Goal: Find specific page/section: Find specific page/section

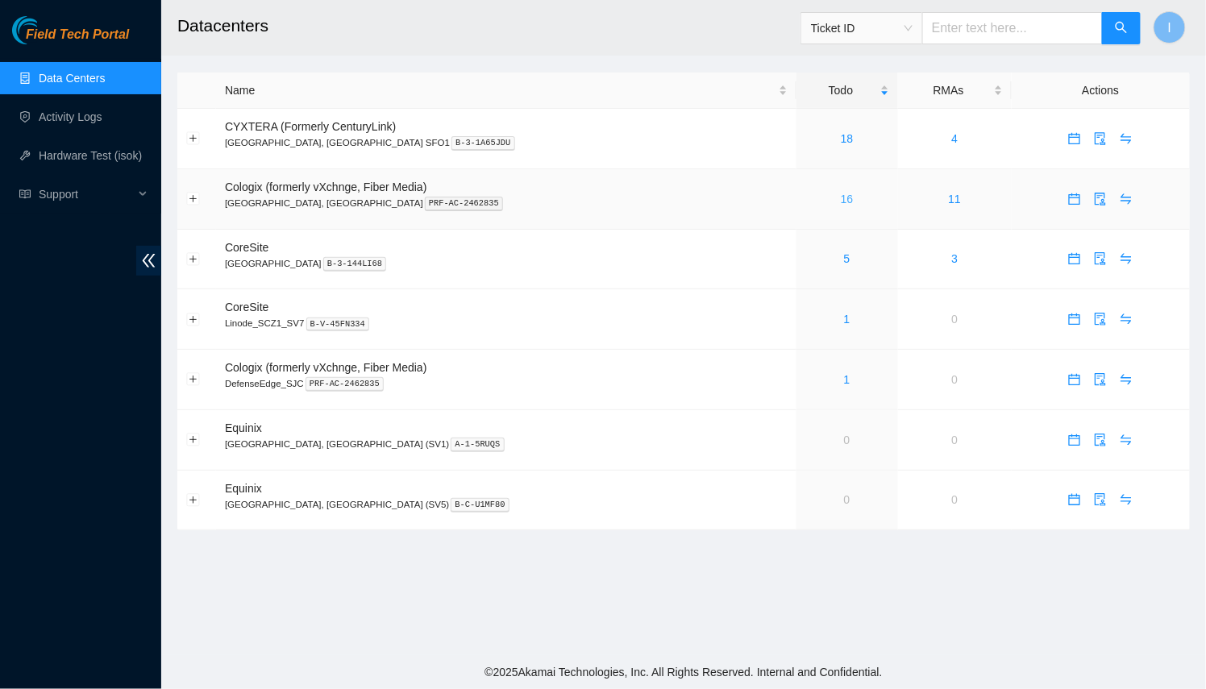
click at [841, 198] on link "16" at bounding box center [847, 199] width 13 height 13
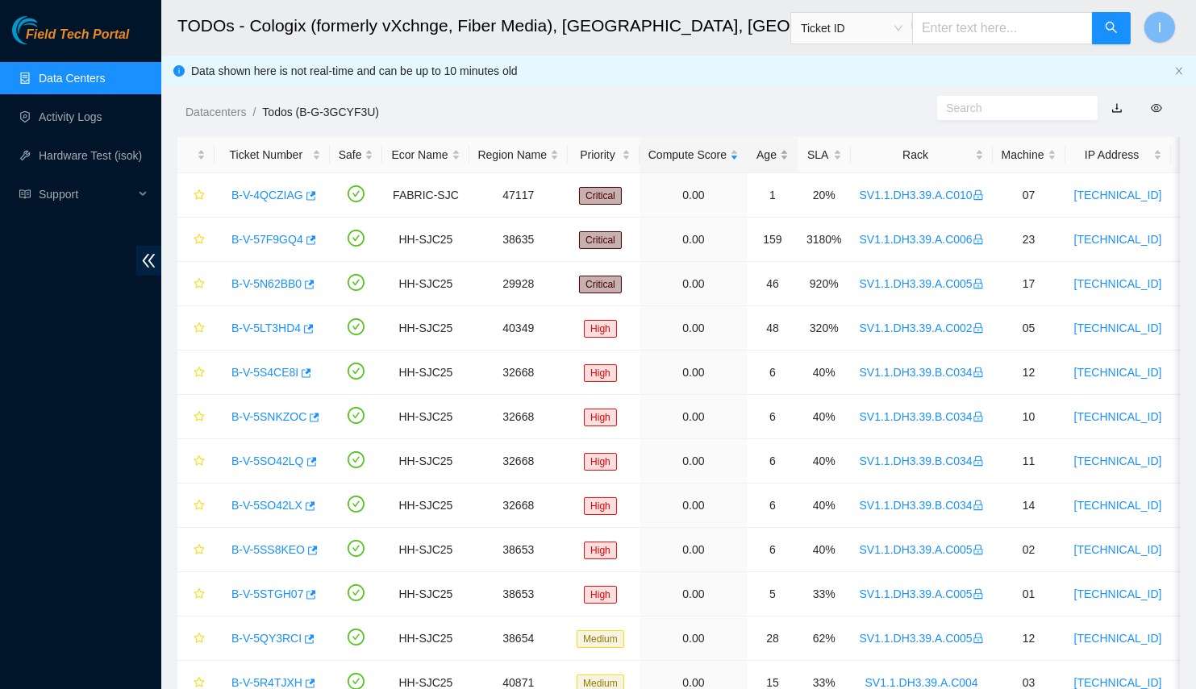
click at [761, 155] on div "Age" at bounding box center [772, 155] width 32 height 18
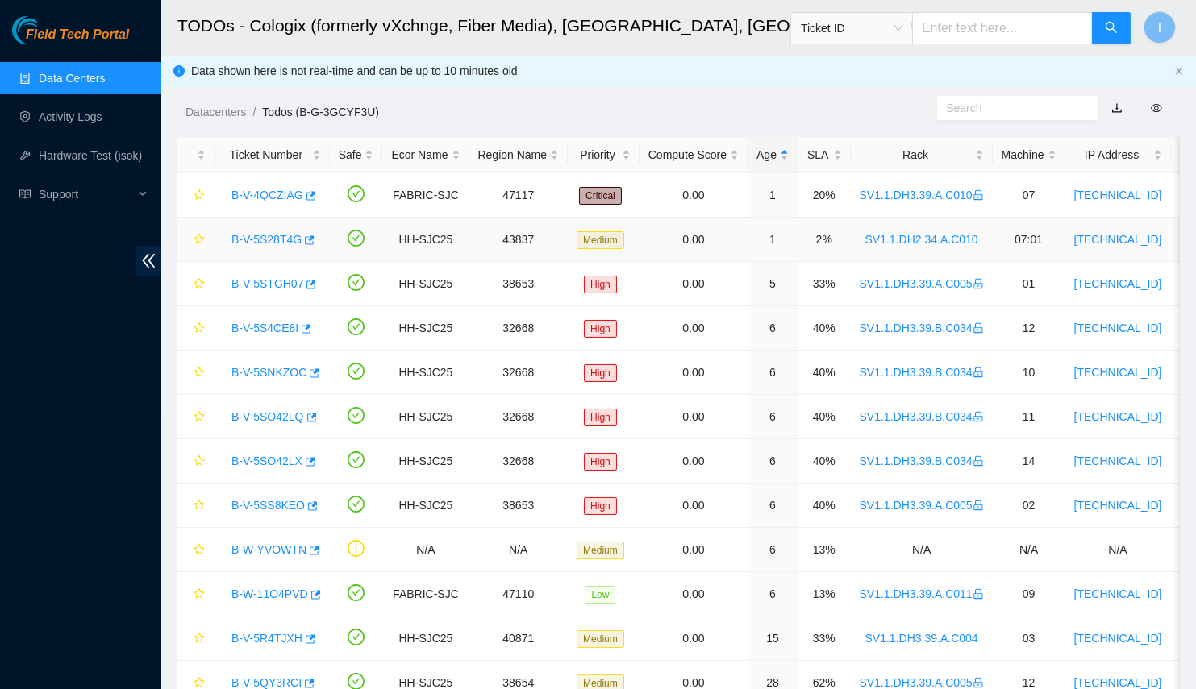
click at [248, 244] on link "B-V-5S28T4G" at bounding box center [266, 239] width 70 height 13
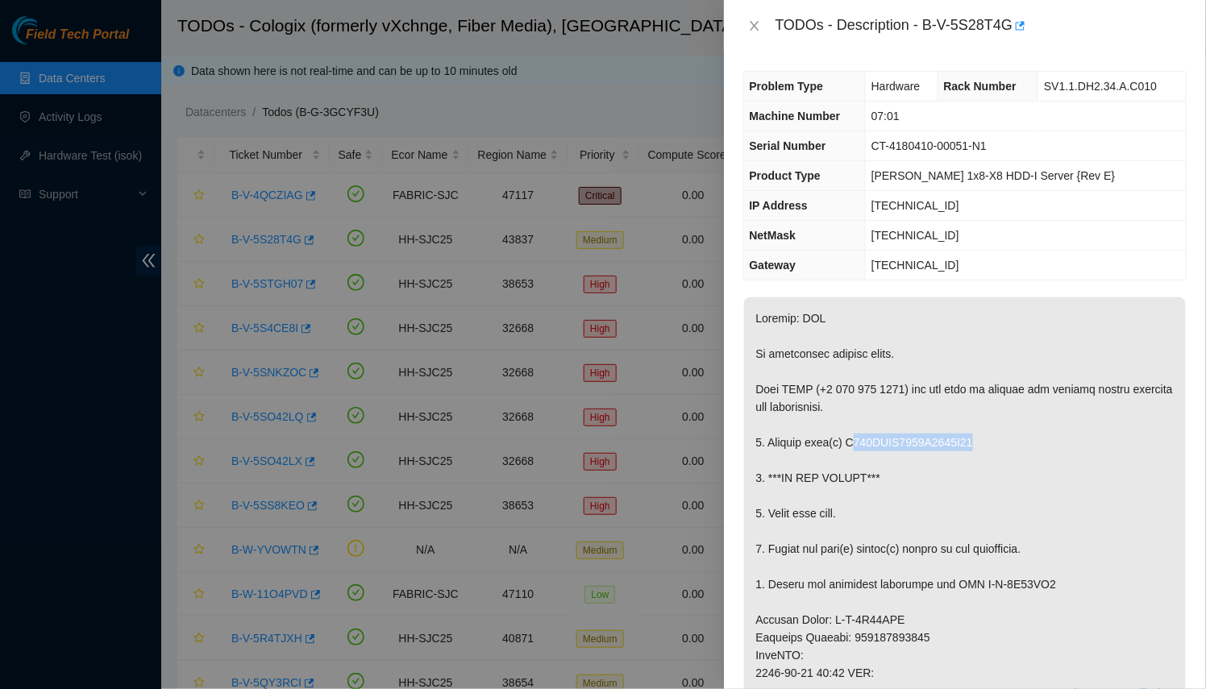
drag, startPoint x: 852, startPoint y: 439, endPoint x: 988, endPoint y: 435, distance: 136.3
click at [988, 435] on p at bounding box center [965, 681] width 442 height 769
click at [975, 439] on p at bounding box center [965, 681] width 442 height 769
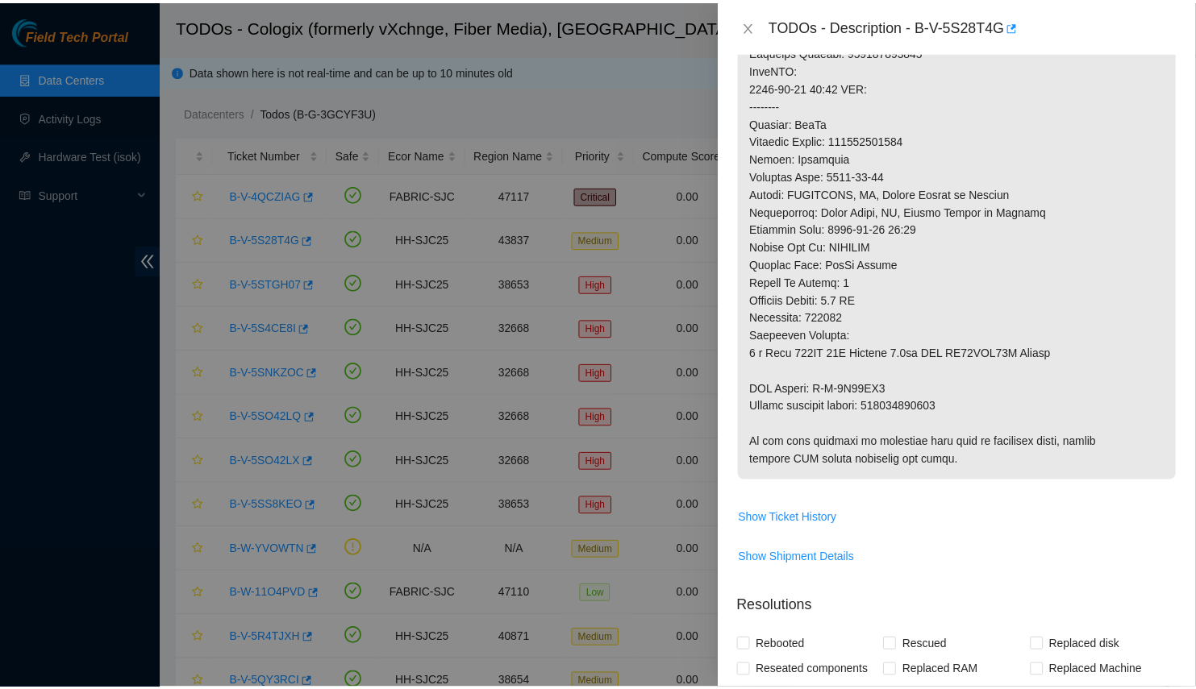
scroll to position [659, 0]
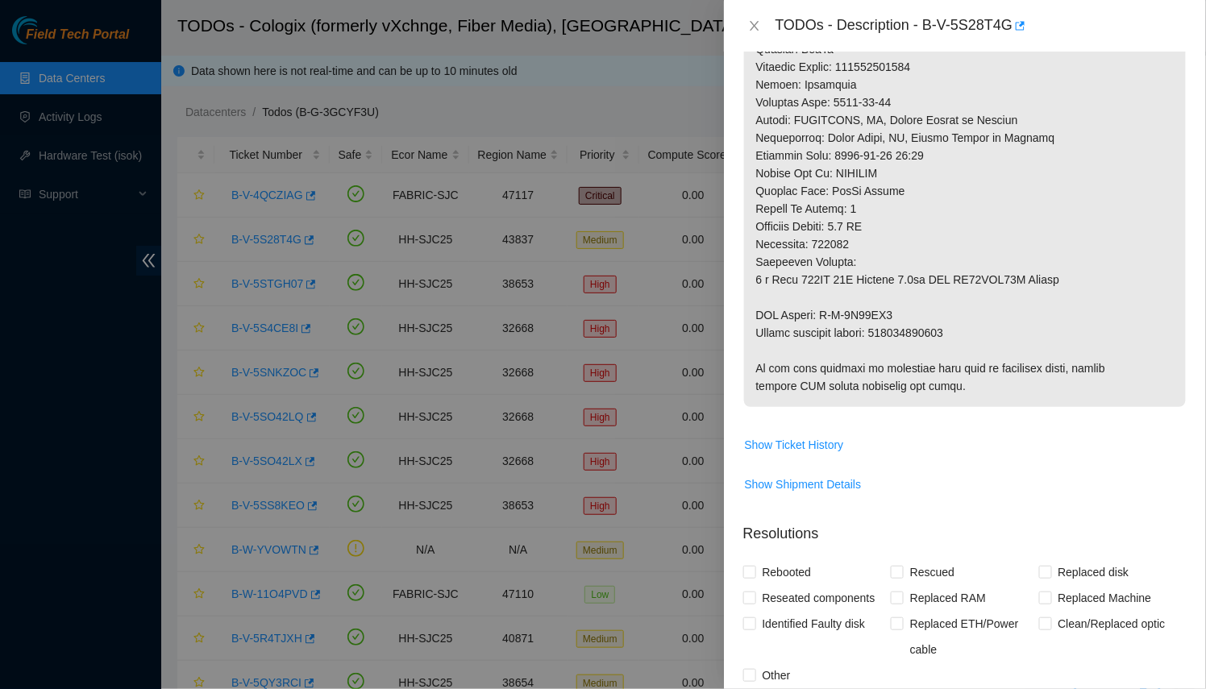
click at [643, 417] on div at bounding box center [603, 344] width 1206 height 689
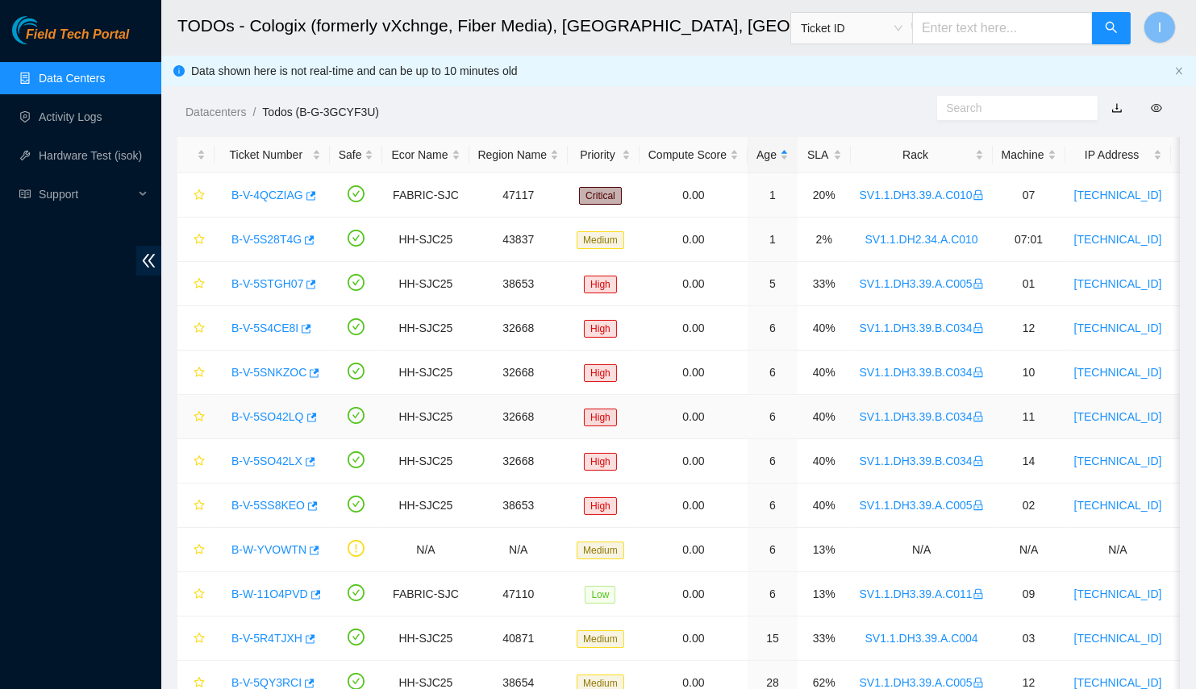
scroll to position [368, 0]
